Goal: Task Accomplishment & Management: Use online tool/utility

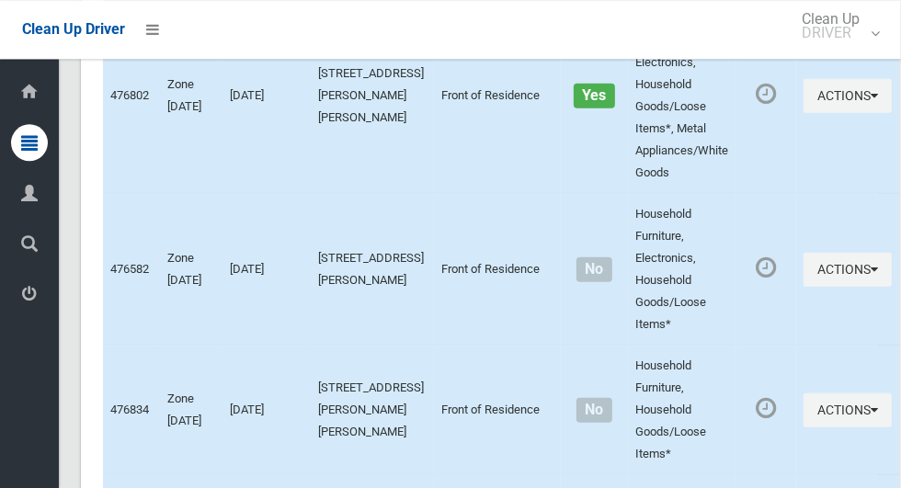
scroll to position [8279, 0]
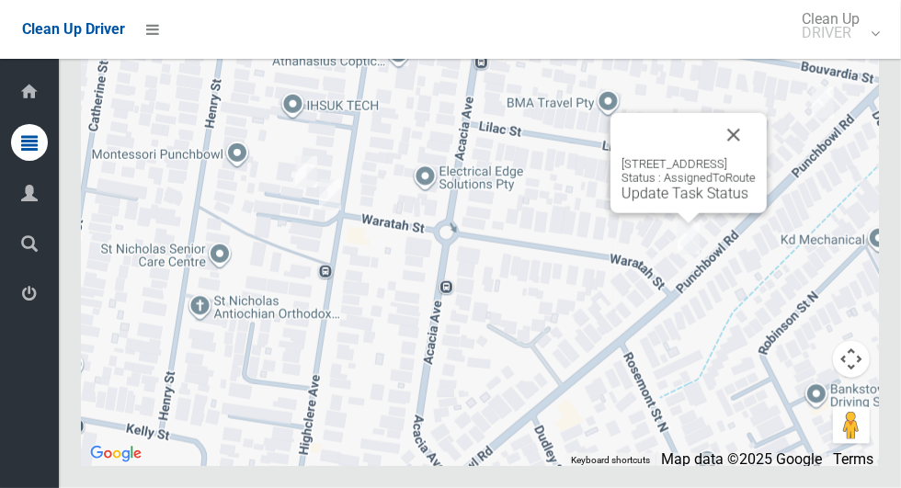
click at [756, 157] on button "Close" at bounding box center [734, 135] width 44 height 44
click at [654, 202] on link "Update Task Status" at bounding box center [685, 193] width 127 height 17
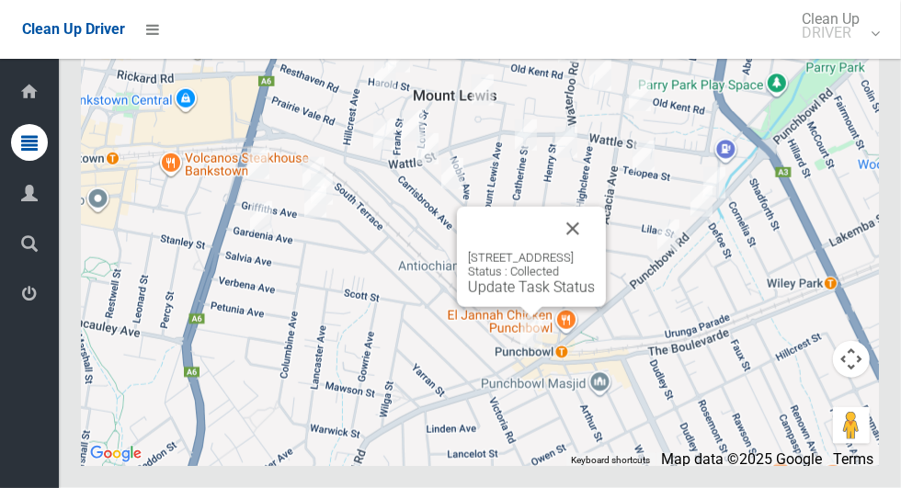
click at [595, 251] on button "Close" at bounding box center [573, 229] width 44 height 44
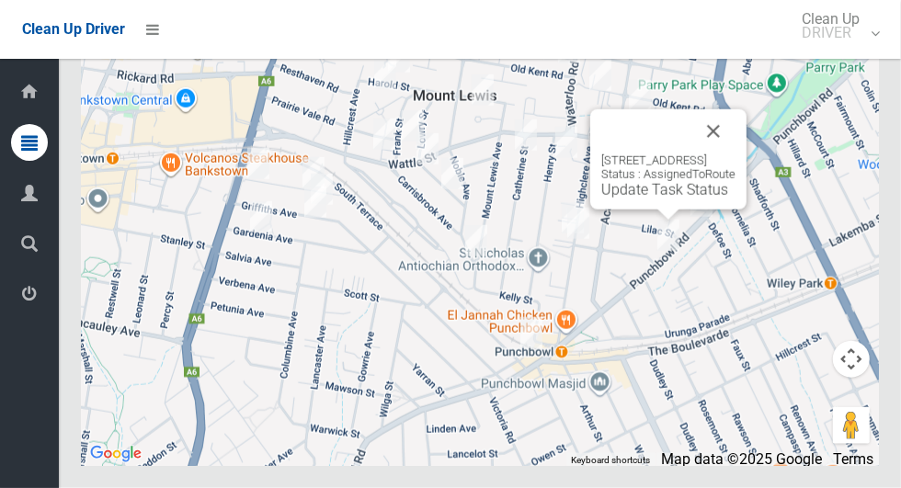
click at [639, 210] on div "635 Punchbowl Road, PUNCHBOWL NSW 2196 Status : AssignedToRoute Update Task Sta…" at bounding box center [668, 159] width 156 height 100
click at [648, 199] on link "Update Task Status" at bounding box center [664, 189] width 127 height 17
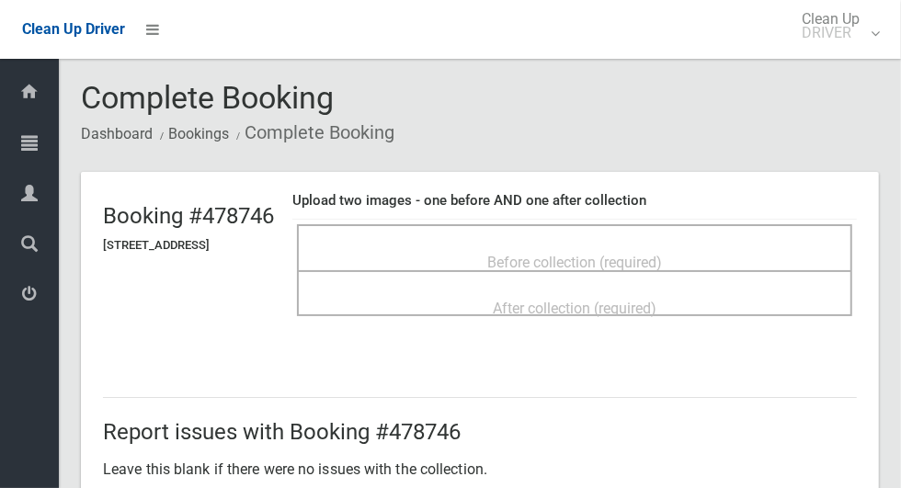
click at [732, 245] on div "Before collection (required)" at bounding box center [574, 262] width 515 height 34
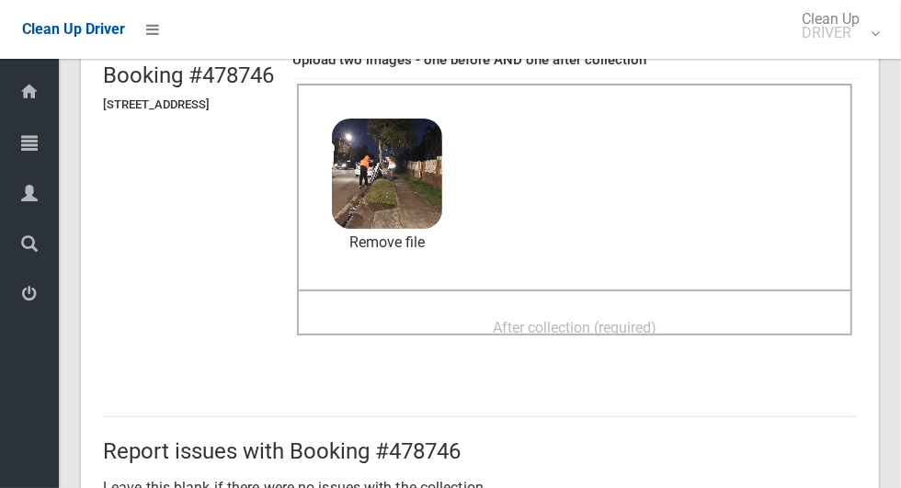
scroll to position [140, 0]
click at [729, 332] on div "After collection (required)" at bounding box center [574, 328] width 515 height 34
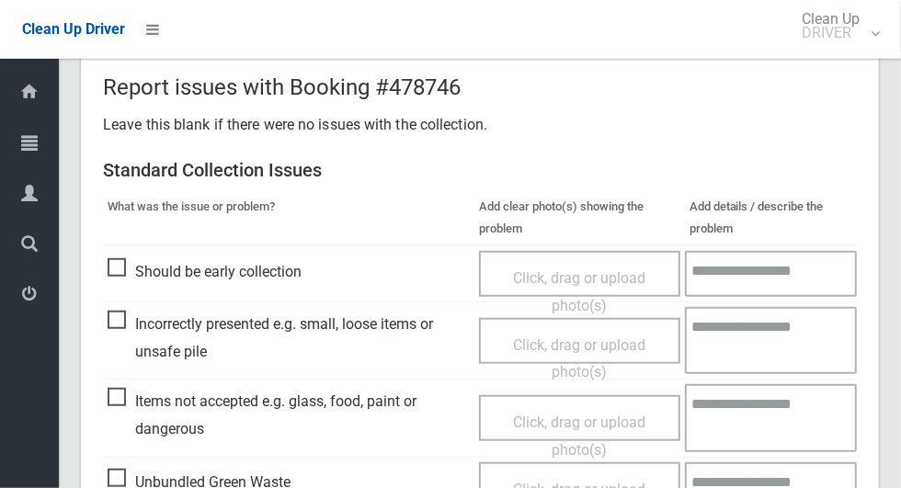
scroll to position [1504, 0]
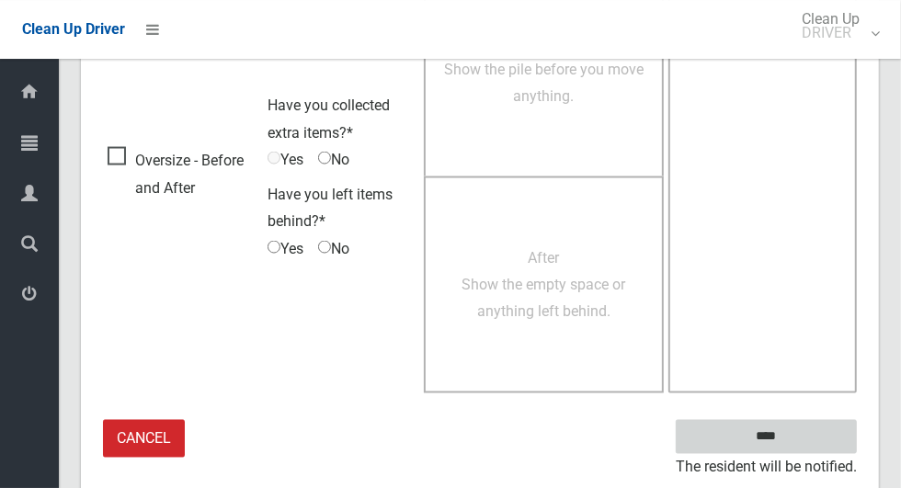
click at [804, 434] on input "****" at bounding box center [766, 437] width 181 height 34
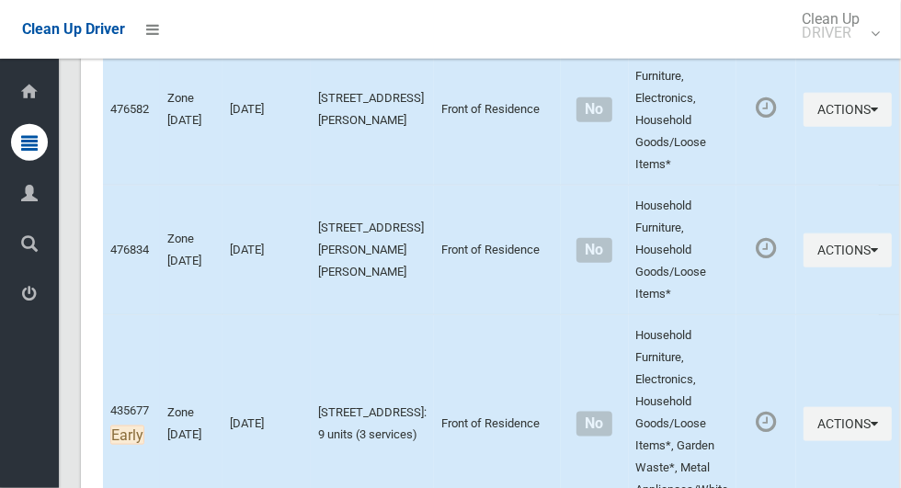
scroll to position [8279, 0]
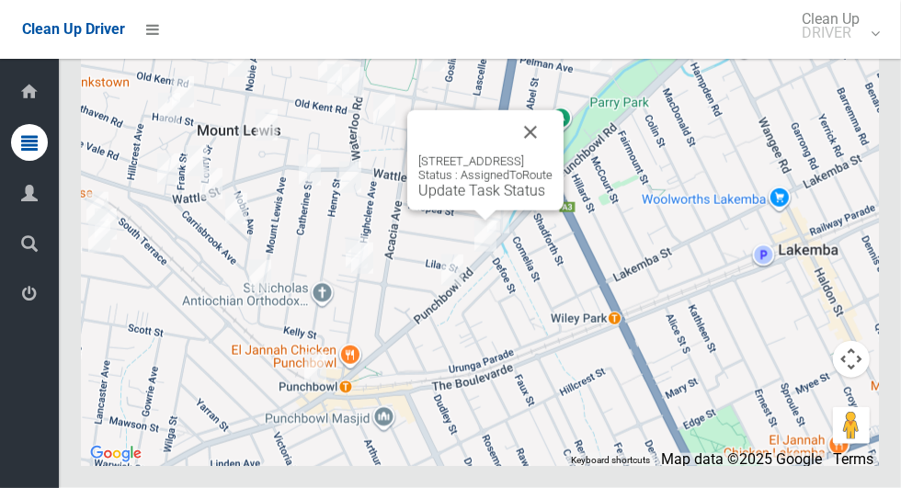
click at [455, 200] on link "Update Task Status" at bounding box center [481, 190] width 127 height 17
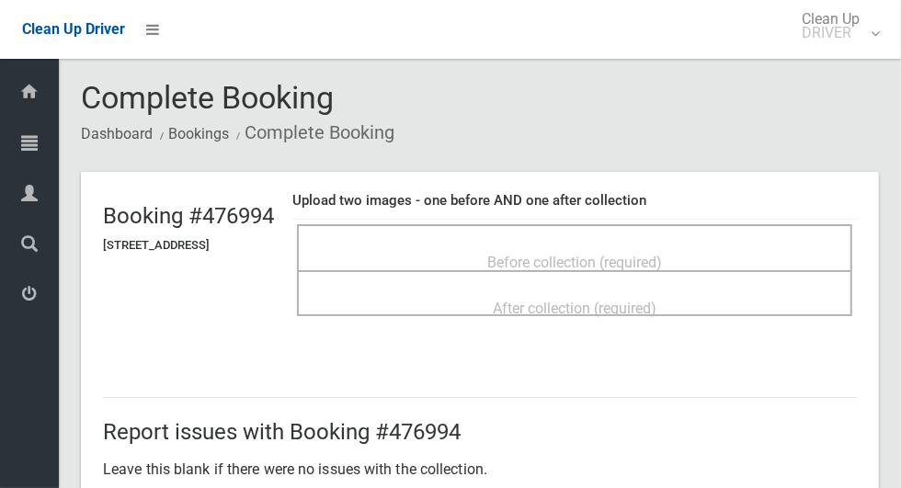
click at [662, 254] on span "Before collection (required)" at bounding box center [574, 262] width 175 height 17
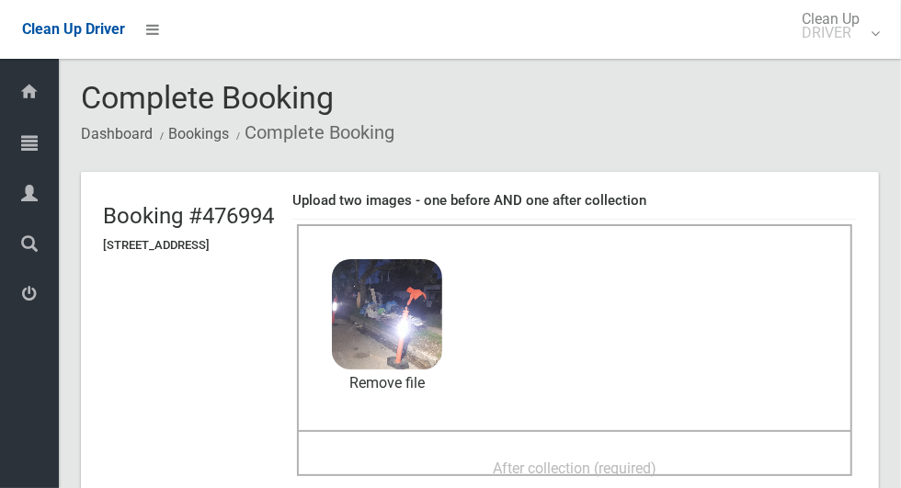
scroll to position [155, 0]
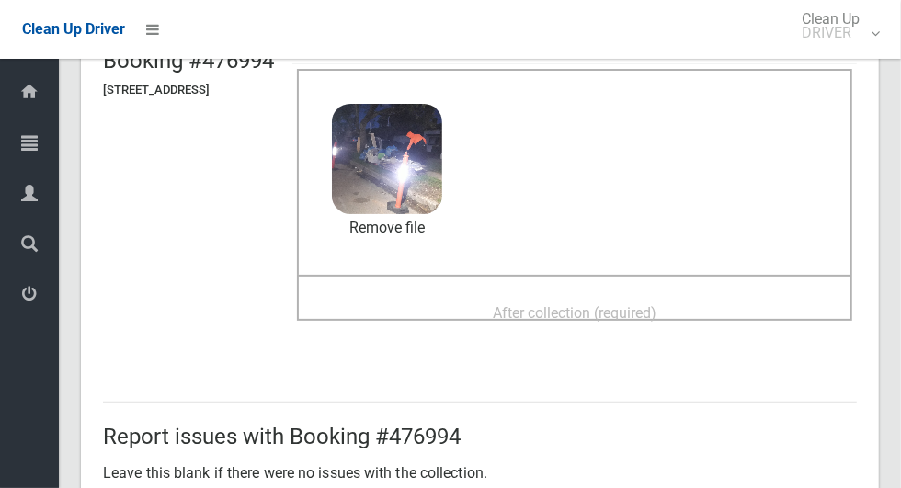
click at [656, 314] on span "After collection (required)" at bounding box center [575, 312] width 164 height 17
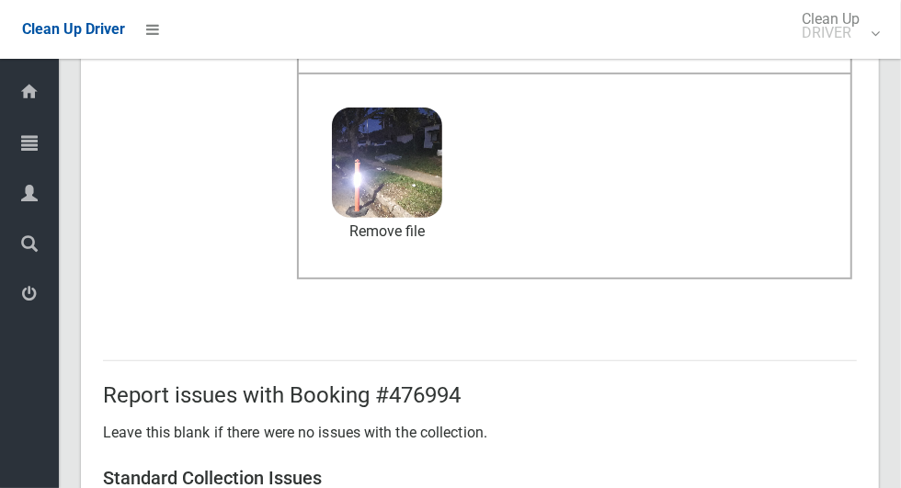
scroll to position [1504, 0]
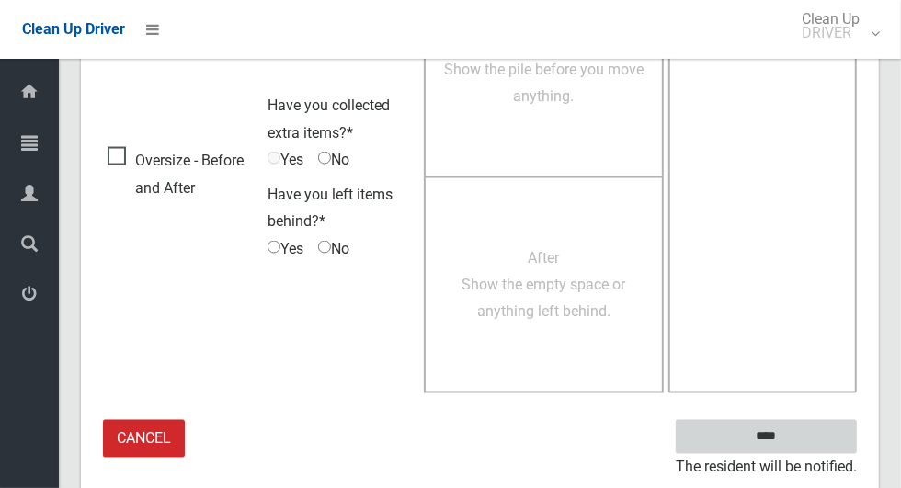
click at [830, 439] on input "****" at bounding box center [766, 437] width 181 height 34
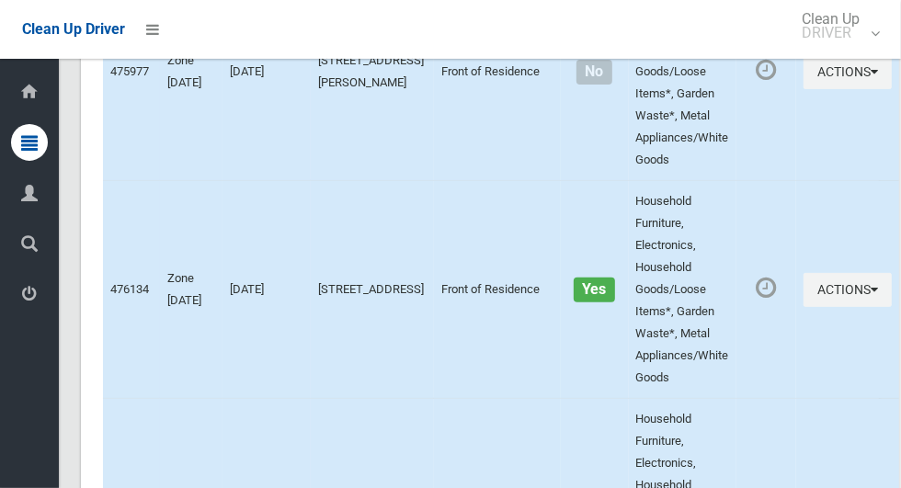
scroll to position [8279, 0]
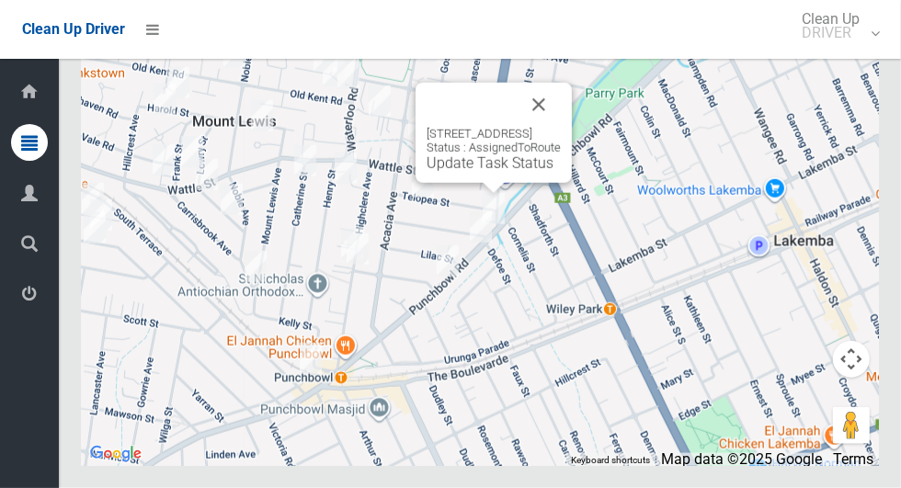
click at [480, 183] on div "[STREET_ADDRESS] Status : AssignedToRoute Update Task Status" at bounding box center [494, 133] width 156 height 100
click at [479, 172] on link "Update Task Status" at bounding box center [490, 162] width 127 height 17
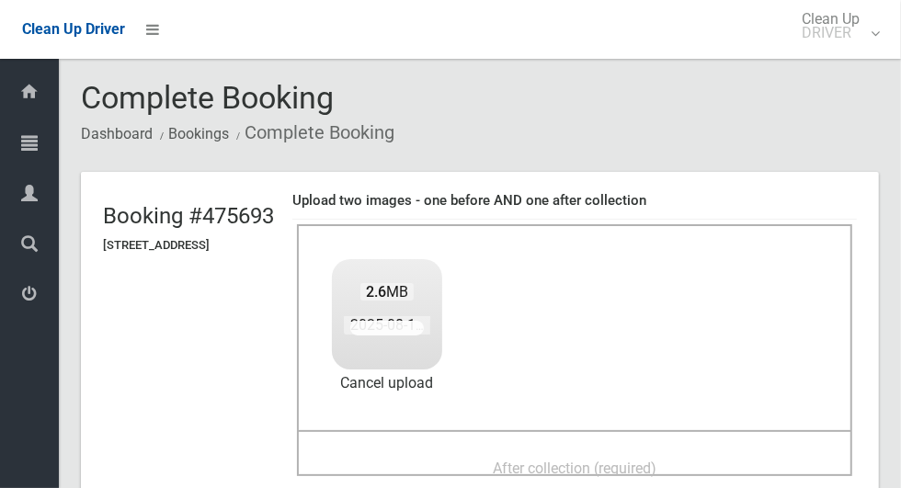
scroll to position [67, 0]
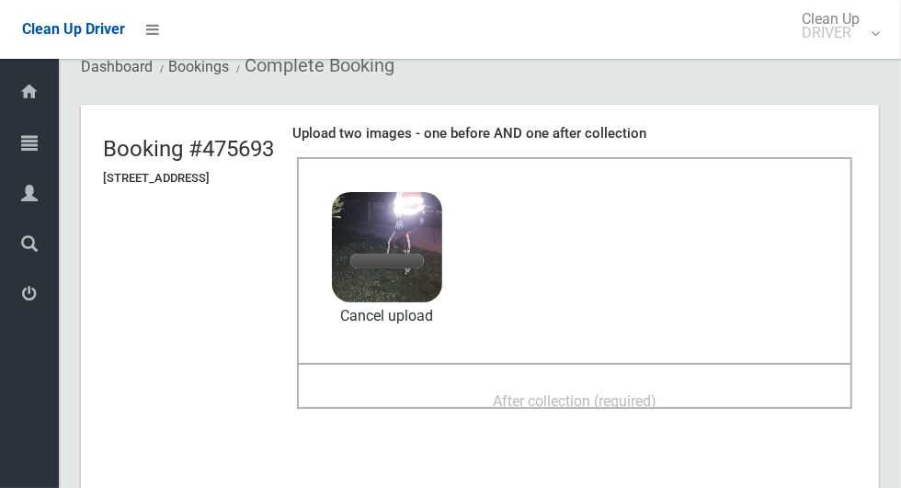
click at [656, 398] on span "After collection (required)" at bounding box center [575, 401] width 164 height 17
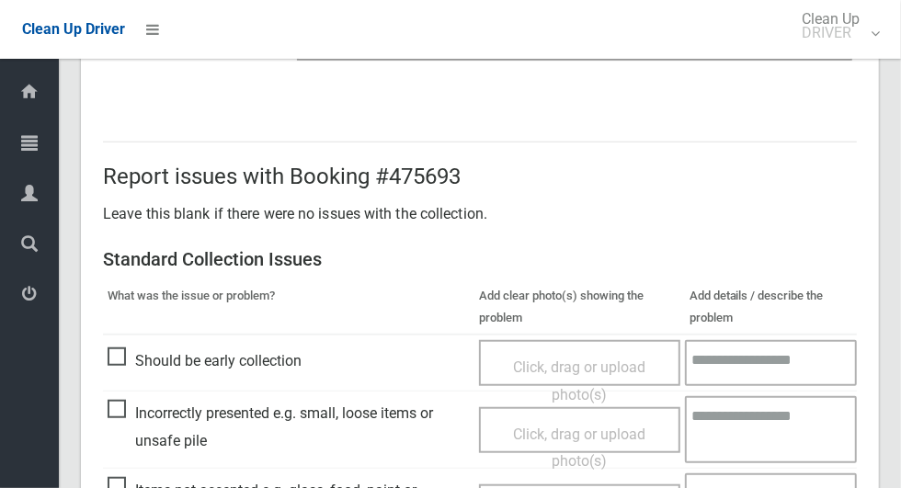
scroll to position [1504, 0]
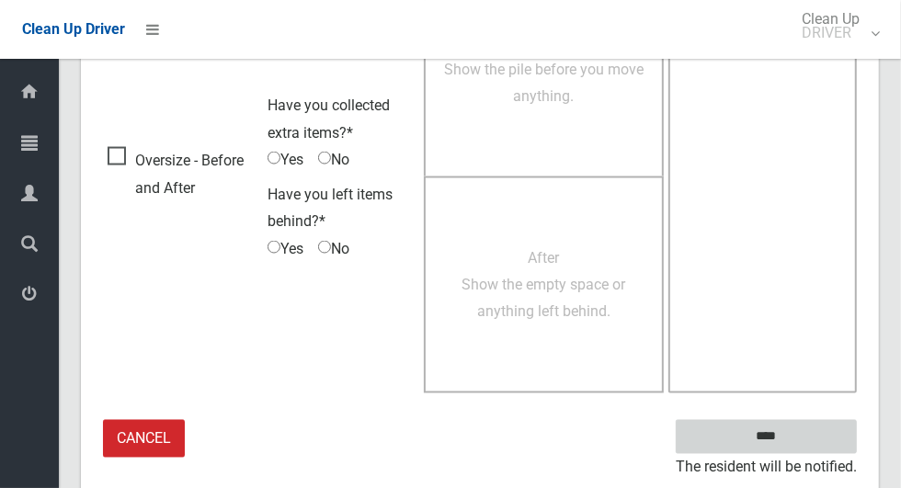
click at [798, 447] on input "****" at bounding box center [766, 437] width 181 height 34
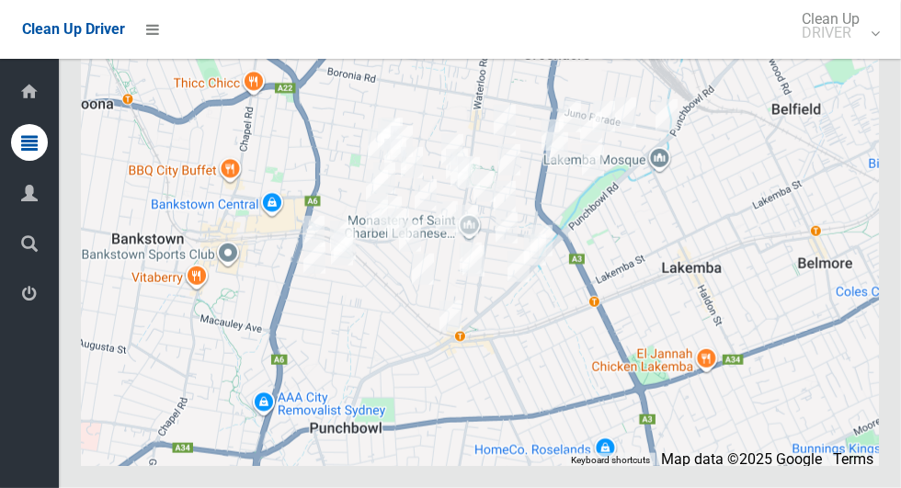
scroll to position [8279, 0]
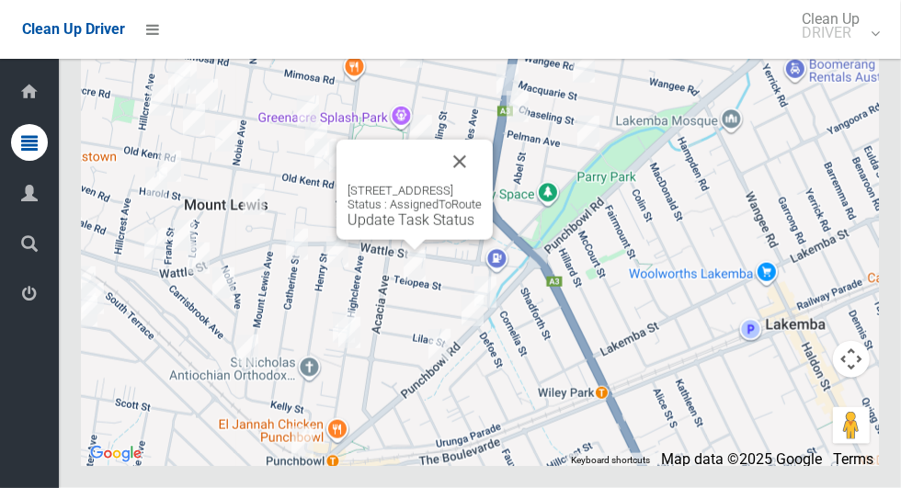
click at [395, 229] on link "Update Task Status" at bounding box center [411, 219] width 127 height 17
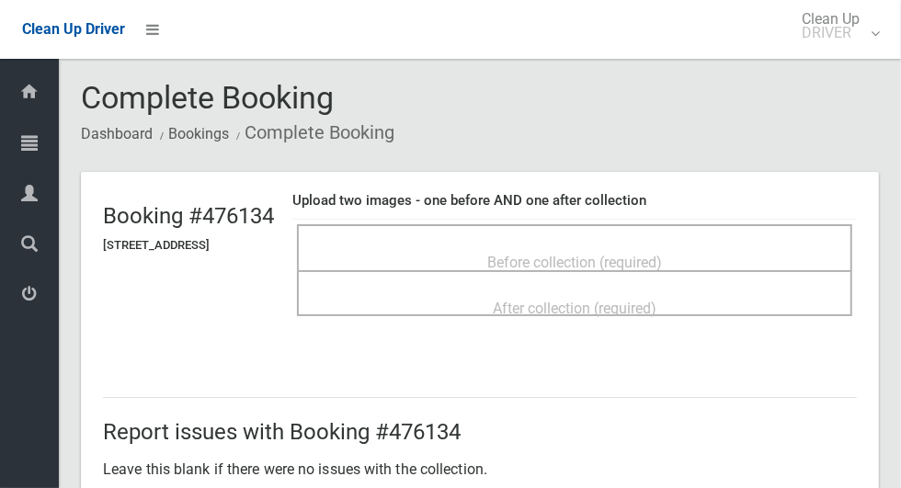
click at [636, 254] on span "Before collection (required)" at bounding box center [574, 262] width 175 height 17
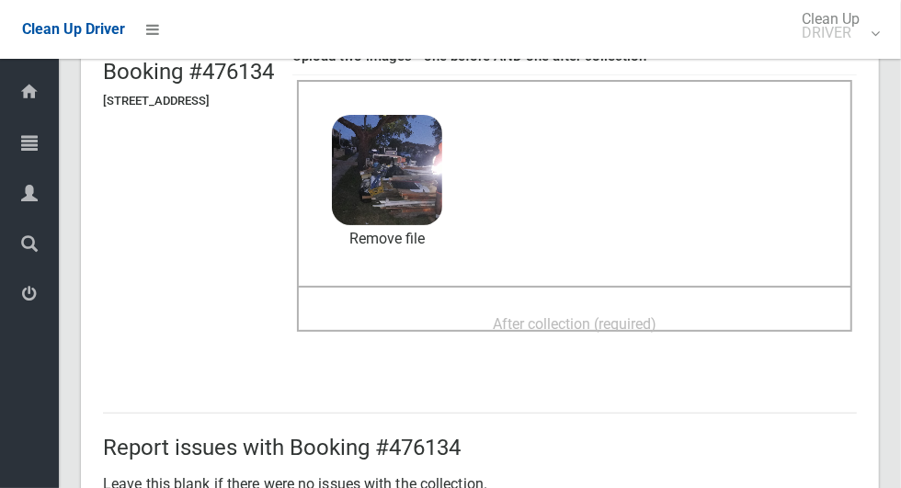
scroll to position [141, 0]
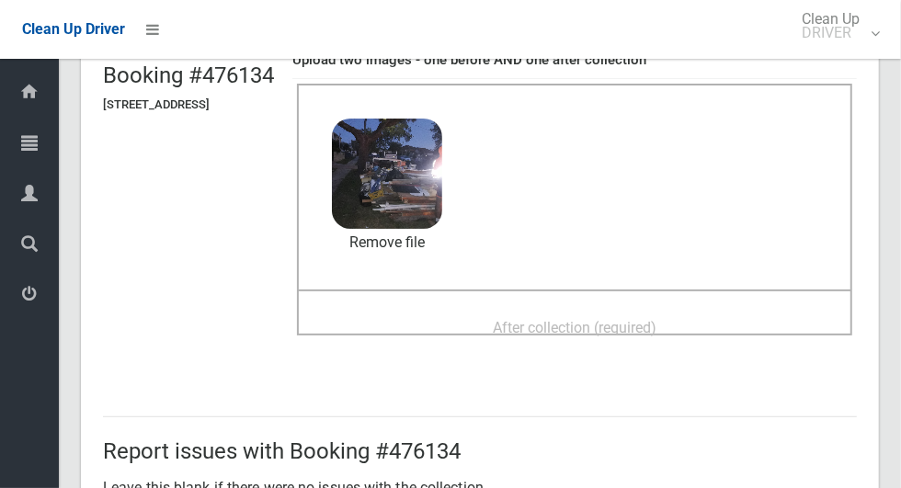
click at [656, 324] on span "After collection (required)" at bounding box center [575, 327] width 164 height 17
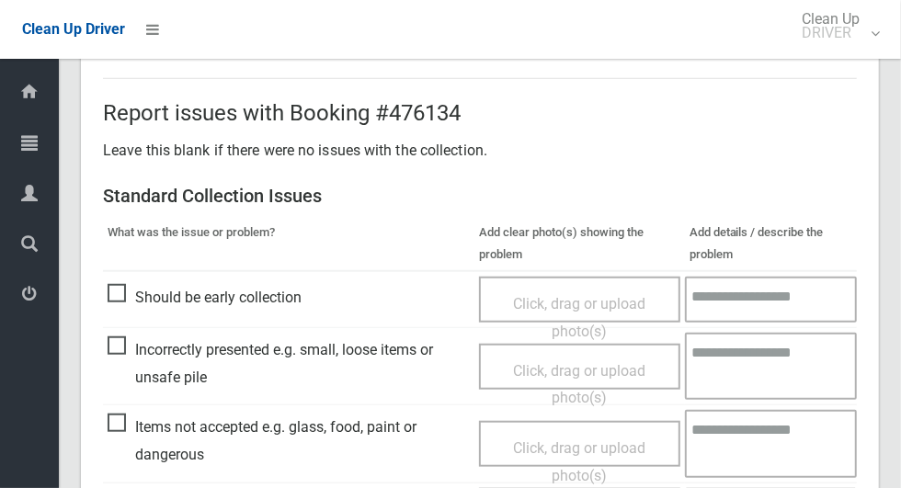
scroll to position [640, 0]
click at [121, 419] on span "Items not accepted e.g. glass, food, paint or dangerous" at bounding box center [289, 441] width 362 height 54
click at [578, 444] on span "Click, drag or upload photo(s)" at bounding box center [579, 461] width 132 height 45
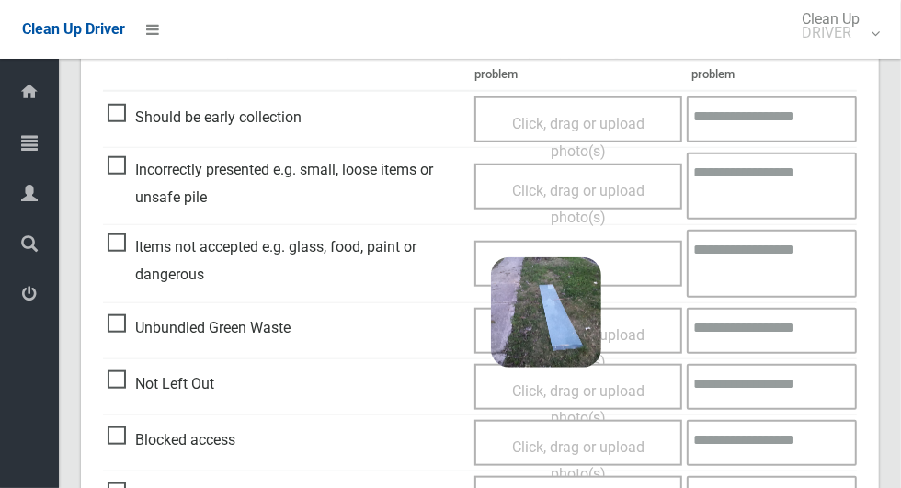
scroll to position [827, 0]
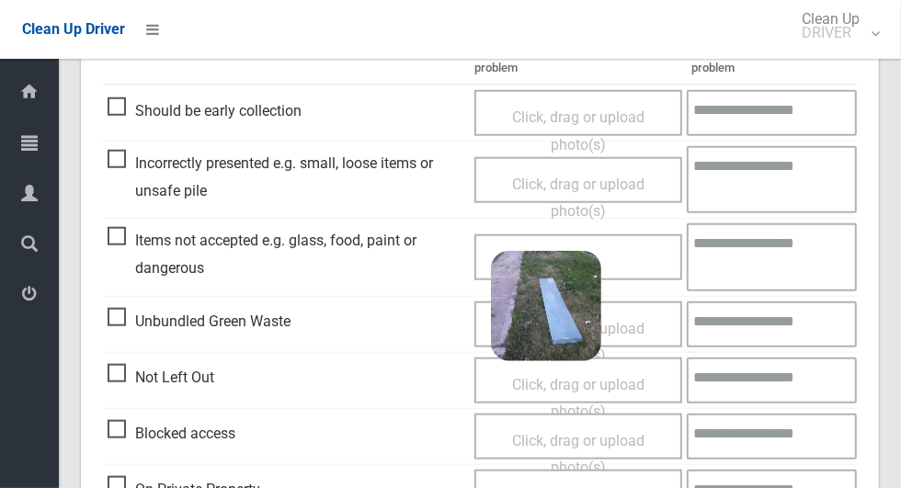
click at [789, 264] on textarea at bounding box center [772, 256] width 170 height 67
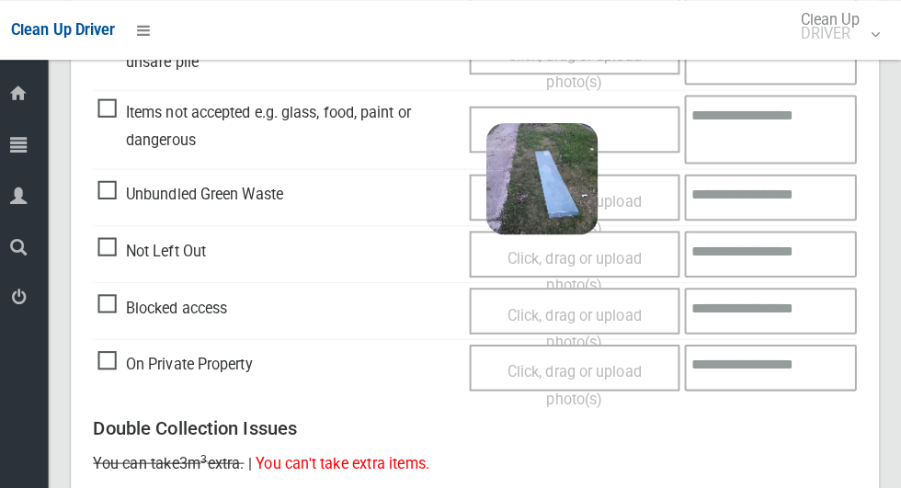
scroll to position [953, 0]
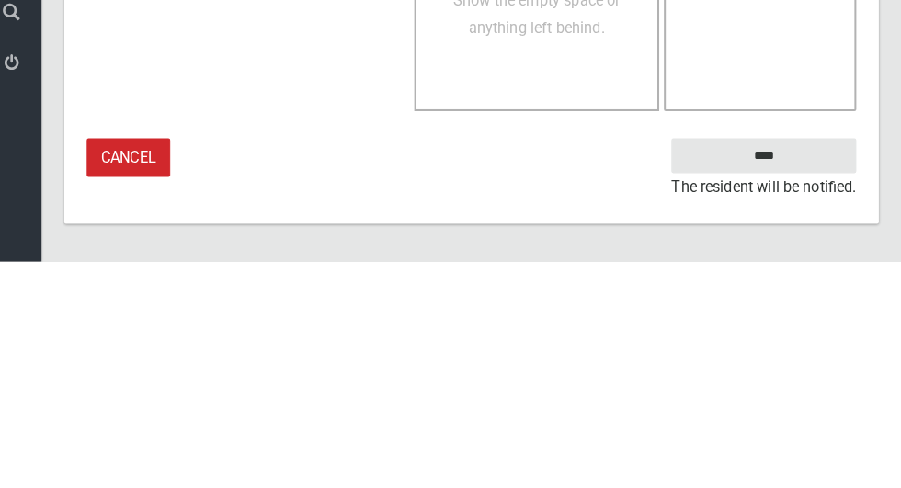
type textarea "*****"
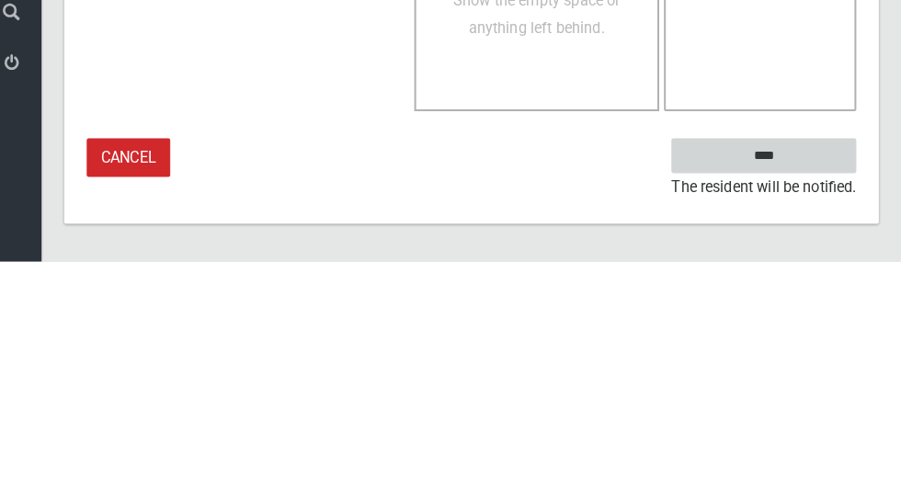
click at [814, 383] on input "****" at bounding box center [766, 385] width 181 height 34
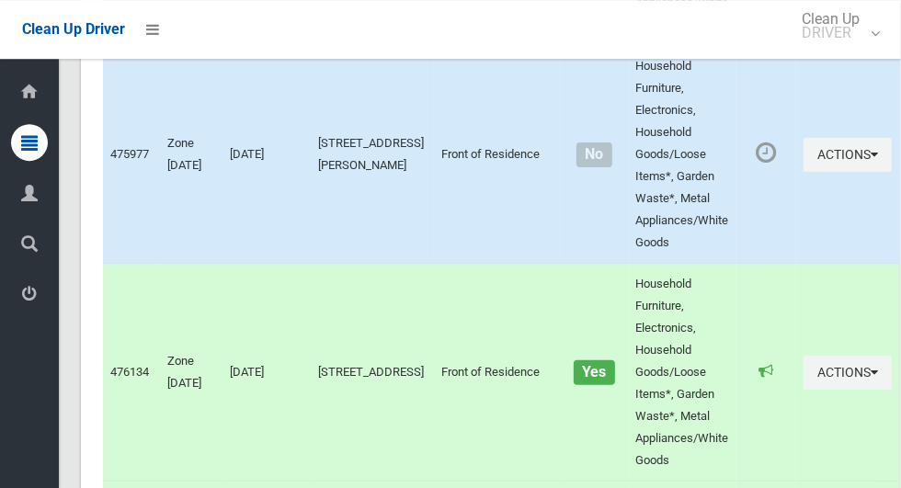
scroll to position [8279, 0]
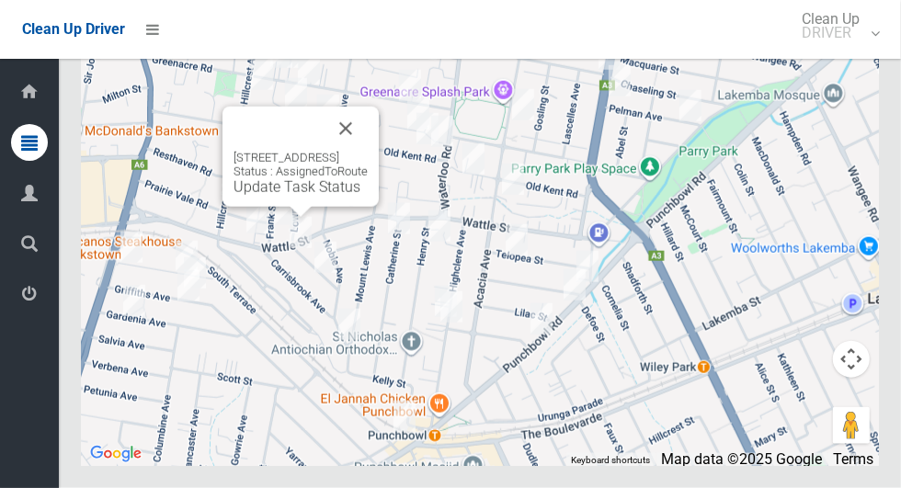
click at [368, 196] on div "38 Nockolds Avenue, PUNCHBOWL NSW 2196 Status : AssignedToRoute Update Task Sta…" at bounding box center [301, 173] width 134 height 45
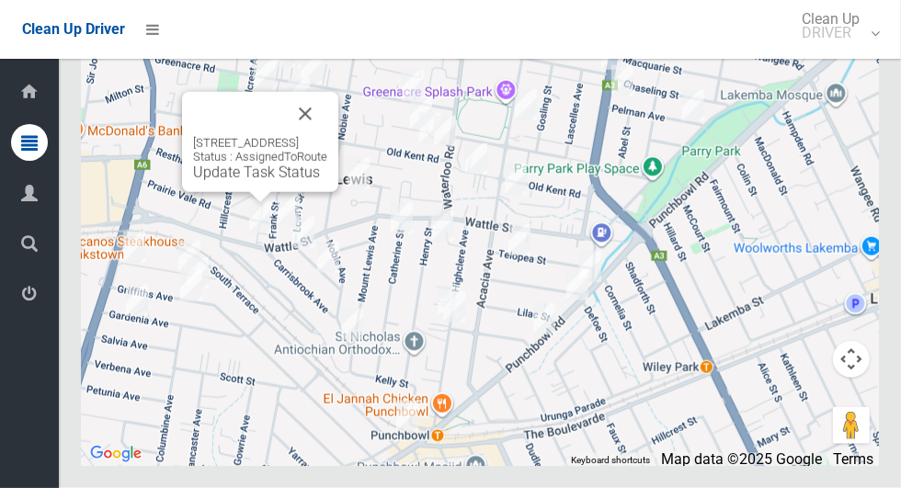
click at [327, 136] on button "Close" at bounding box center [305, 114] width 44 height 44
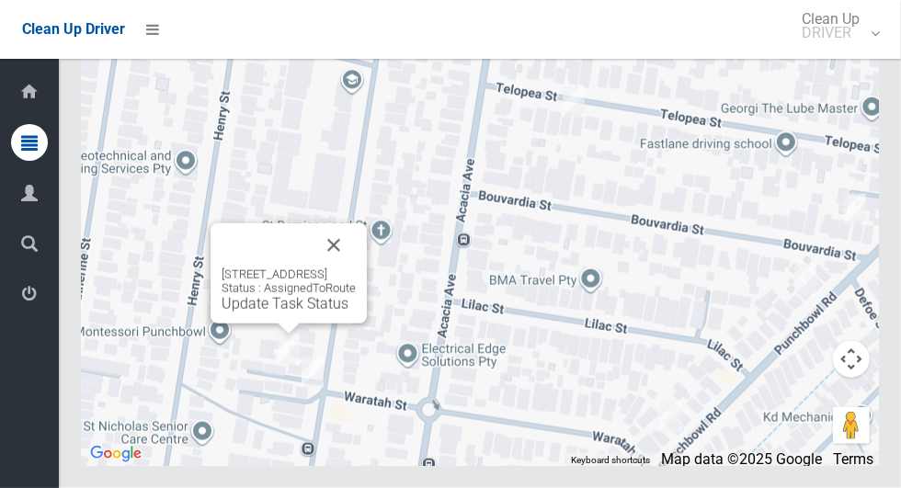
click at [211, 324] on div "94 Highclere Avenue, PUNCHBOWL NSW 2196 Status : AssignedToRoute Update Task St…" at bounding box center [289, 273] width 156 height 100
click at [222, 313] on link "Update Task Status" at bounding box center [285, 303] width 127 height 17
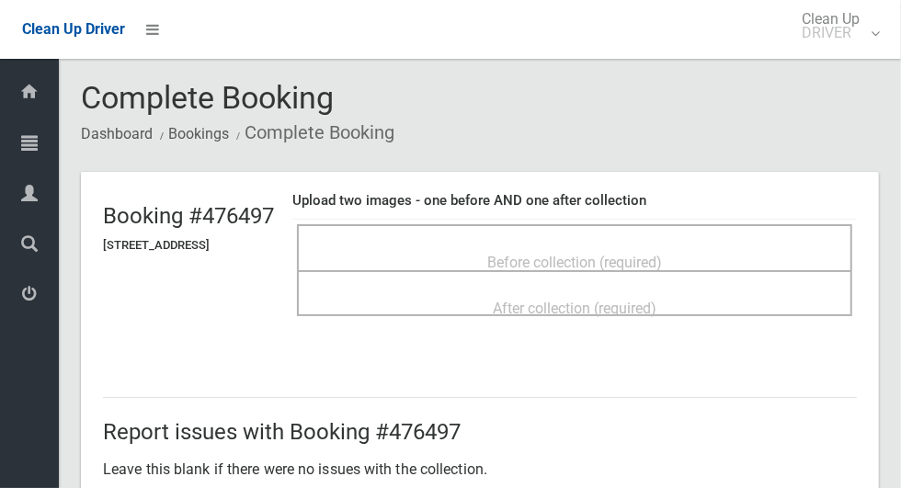
click at [662, 254] on span "Before collection (required)" at bounding box center [574, 262] width 175 height 17
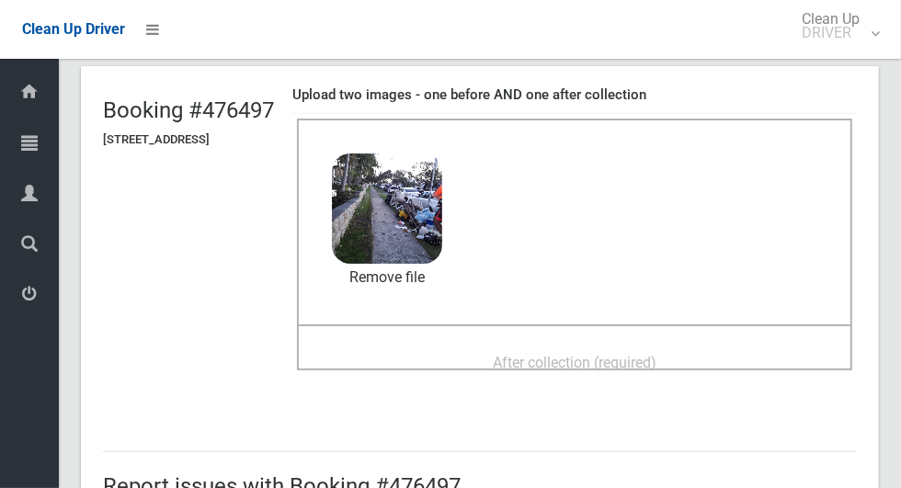
scroll to position [102, 0]
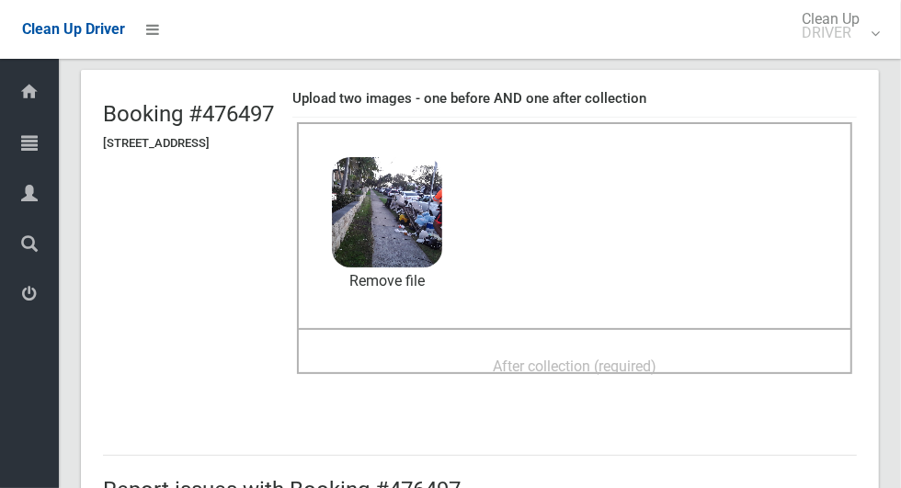
click at [656, 359] on span "After collection (required)" at bounding box center [575, 366] width 164 height 17
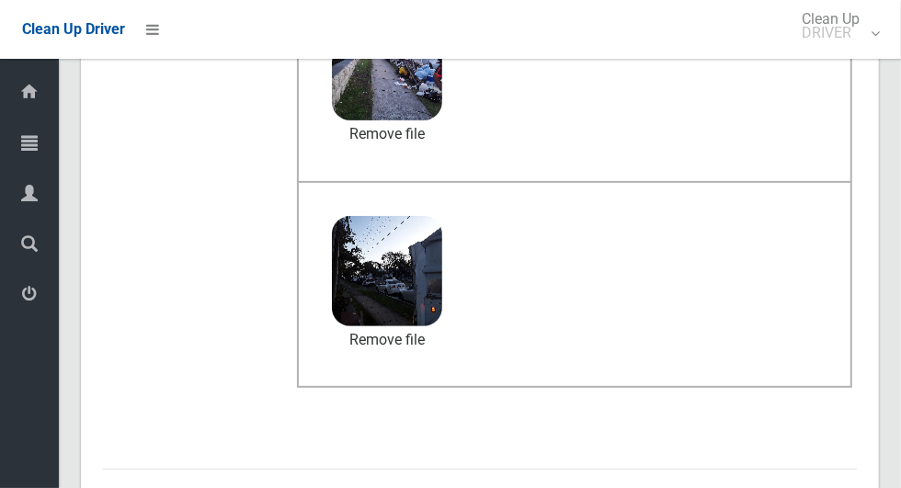
scroll to position [950, 0]
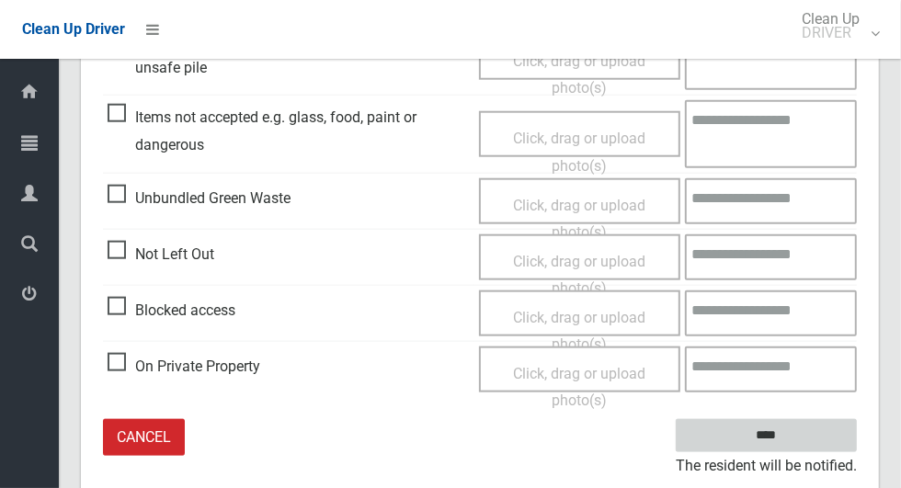
click at [825, 451] on input "****" at bounding box center [766, 436] width 181 height 34
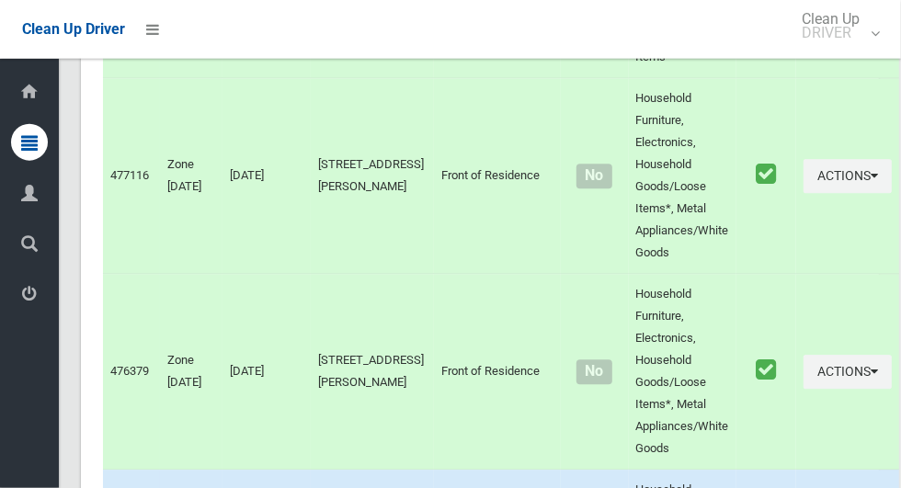
scroll to position [8279, 0]
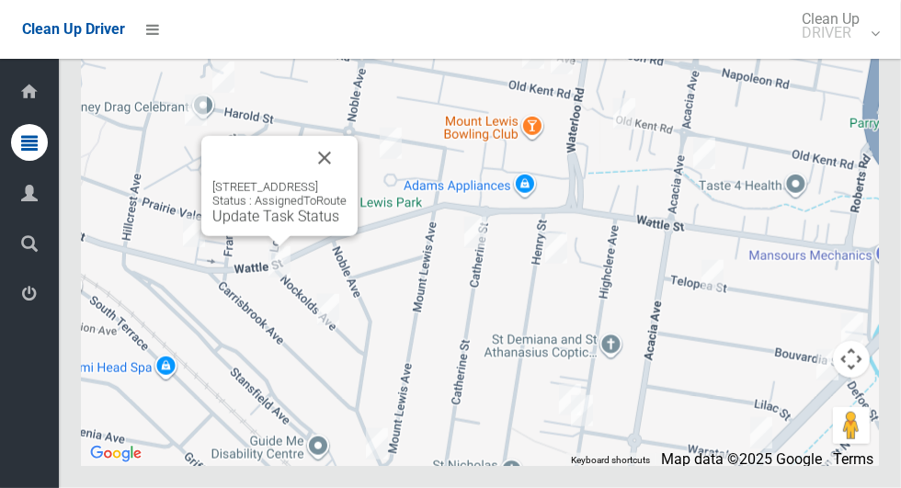
click at [347, 180] on button "Close" at bounding box center [324, 158] width 44 height 44
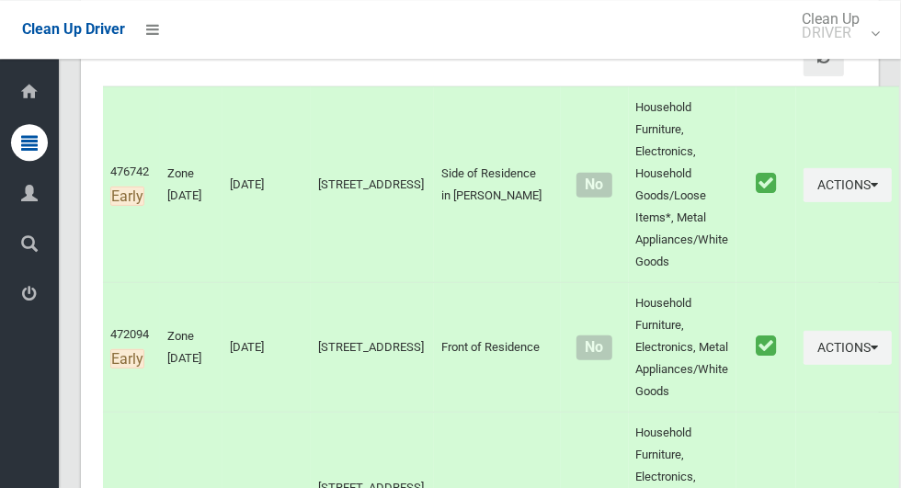
scroll to position [0, 0]
